Goal: Task Accomplishment & Management: Use online tool/utility

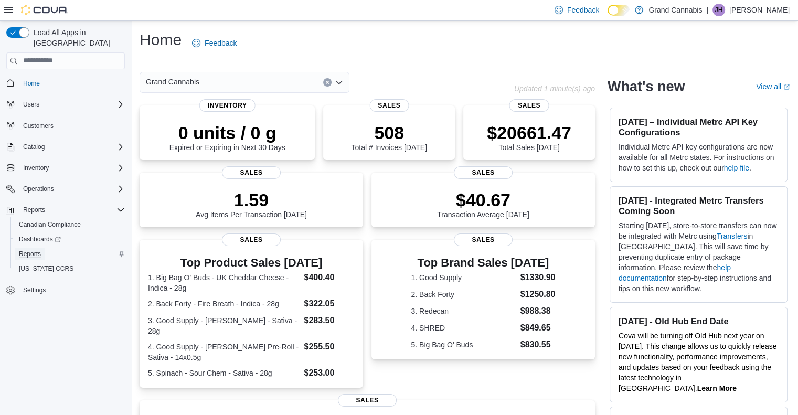
click at [33, 250] on span "Reports" at bounding box center [30, 254] width 22 height 8
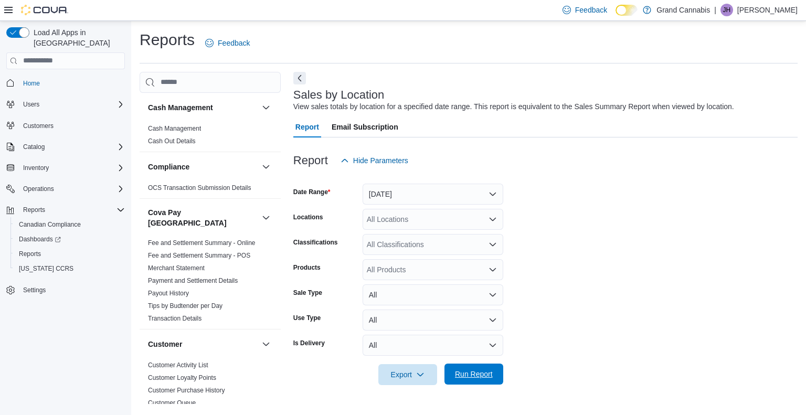
click at [483, 376] on span "Run Report" at bounding box center [474, 374] width 38 height 10
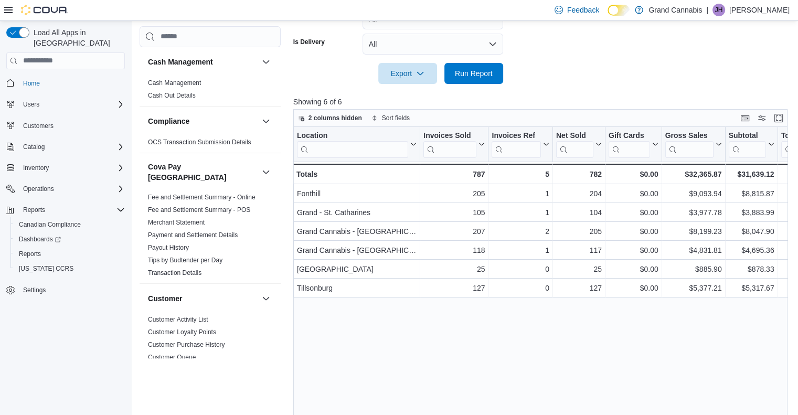
scroll to position [302, 0]
